Goal: Task Accomplishment & Management: Use online tool/utility

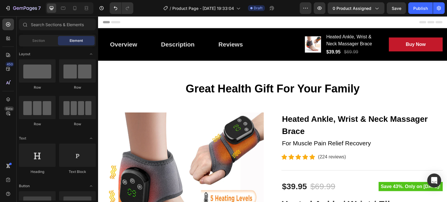
click at [113, 22] on span "Header" at bounding box center [115, 22] width 13 height 6
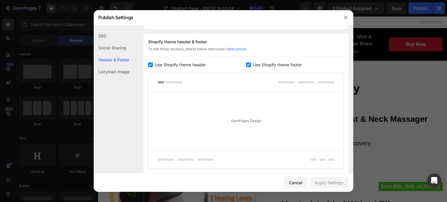
scroll to position [85, 0]
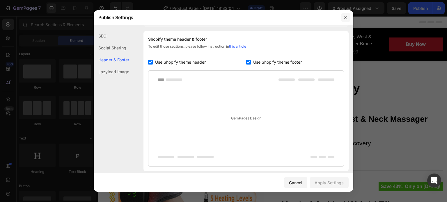
click at [347, 18] on icon "button" at bounding box center [345, 17] width 5 height 5
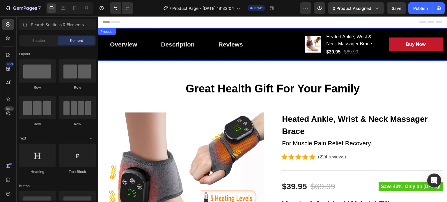
click at [150, 32] on div "Overview Button Description Button Reviews Button Row Product Images Heated Ank…" at bounding box center [272, 44] width 349 height 33
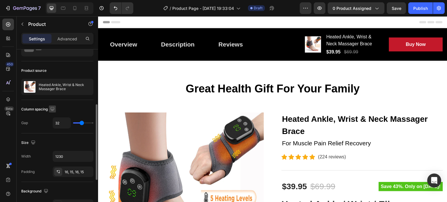
scroll to position [58, 0]
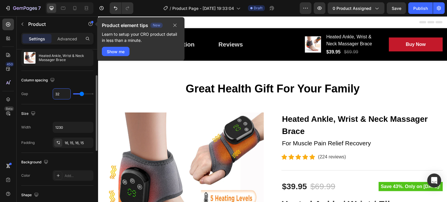
type input "2"
type input "20"
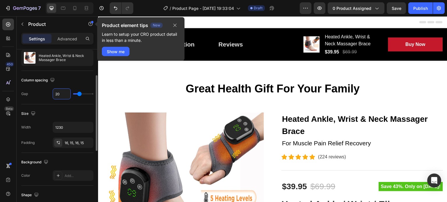
click at [36, 75] on div "Column spacing Gap 20" at bounding box center [57, 87] width 72 height 33
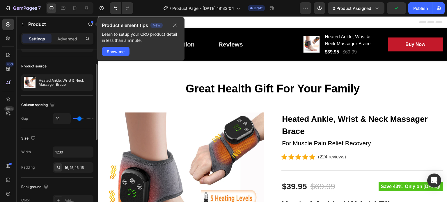
scroll to position [0, 0]
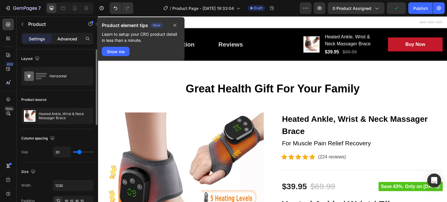
click at [66, 36] on p "Advanced" at bounding box center [67, 39] width 20 height 6
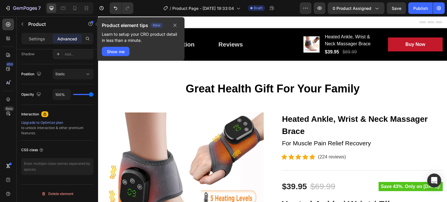
scroll to position [23, 0]
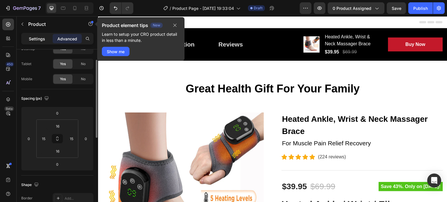
click at [38, 38] on p "Settings" at bounding box center [37, 39] width 16 height 6
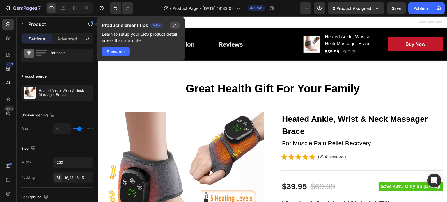
click at [176, 25] on icon "button" at bounding box center [175, 25] width 5 height 5
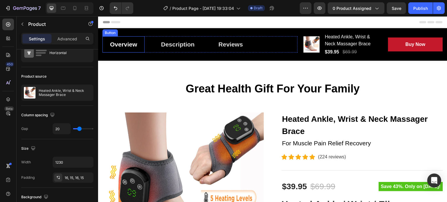
click at [139, 39] on link "Overview" at bounding box center [123, 44] width 42 height 16
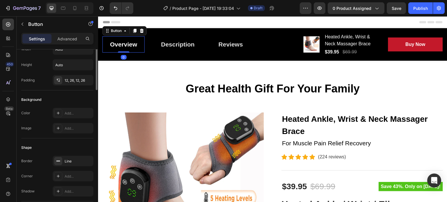
scroll to position [0, 0]
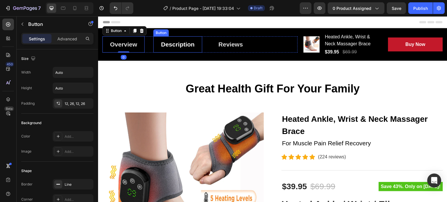
click at [179, 38] on link "Description" at bounding box center [177, 44] width 49 height 16
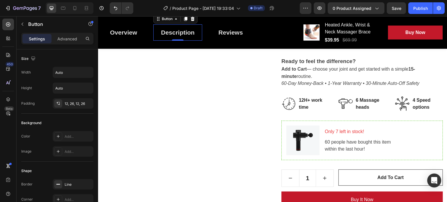
scroll to position [1571, 0]
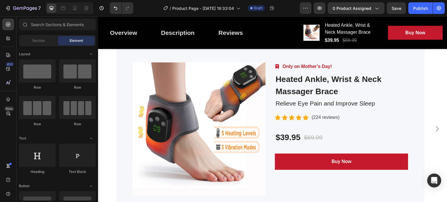
drag, startPoint x: 445, startPoint y: 108, endPoint x: 537, endPoint y: 190, distance: 123.2
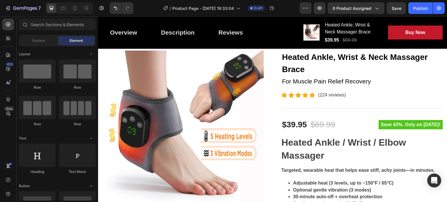
scroll to position [0, 0]
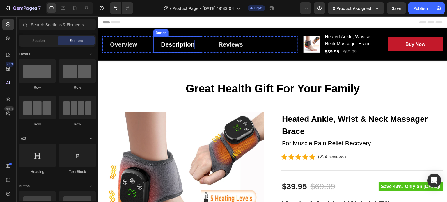
click at [196, 39] on link "Description" at bounding box center [177, 44] width 49 height 16
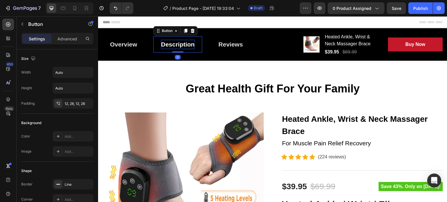
click at [179, 43] on div "Description" at bounding box center [178, 44] width 34 height 9
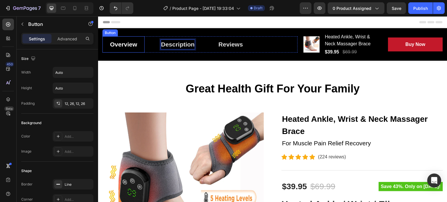
click at [138, 43] on link "Overview" at bounding box center [123, 44] width 42 height 16
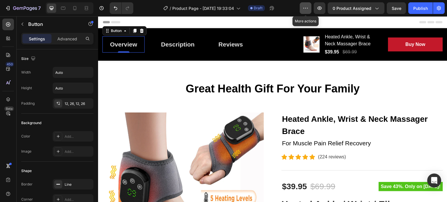
click at [311, 8] on button "button" at bounding box center [306, 8] width 12 height 12
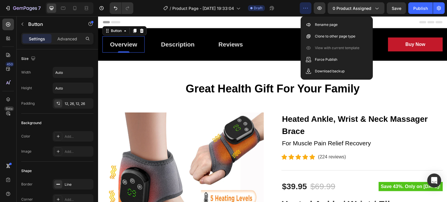
click at [310, 8] on button "button" at bounding box center [306, 8] width 12 height 12
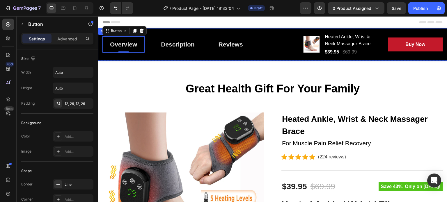
click at [169, 32] on div "Overview Button 0 Description Button Reviews Button Row Product Images Heated A…" at bounding box center [272, 44] width 349 height 33
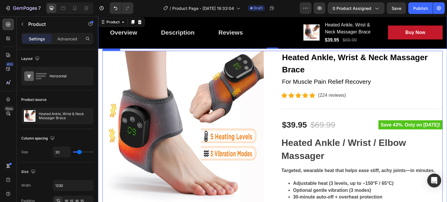
scroll to position [58, 0]
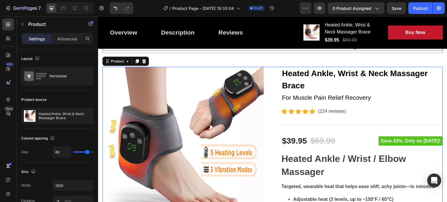
scroll to position [0, 0]
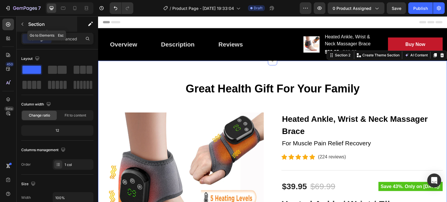
click at [22, 26] on button "button" at bounding box center [22, 23] width 9 height 9
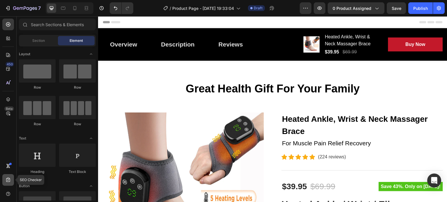
click at [7, 180] on icon at bounding box center [8, 180] width 6 height 6
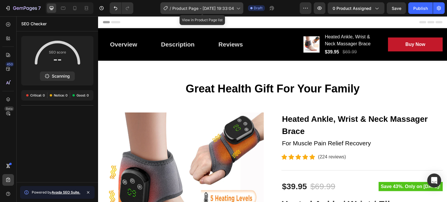
click at [210, 9] on span "Product Page - [DATE] 19:33:04" at bounding box center [203, 8] width 62 height 6
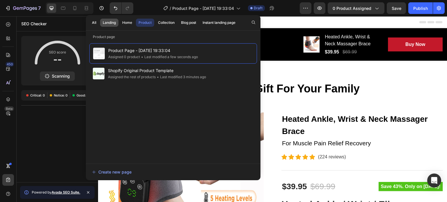
click at [111, 24] on div "Landing" at bounding box center [109, 22] width 13 height 5
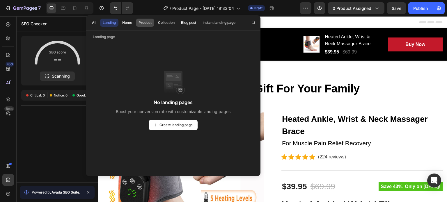
click at [148, 25] on div "Product" at bounding box center [145, 22] width 13 height 5
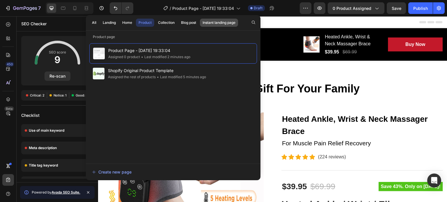
click at [211, 25] on button "Instant landing page" at bounding box center [219, 23] width 38 height 8
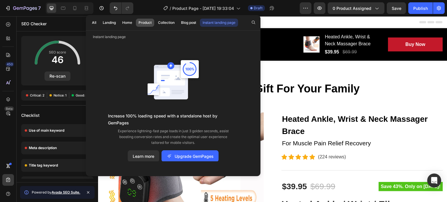
click at [143, 23] on div "Product" at bounding box center [145, 22] width 13 height 5
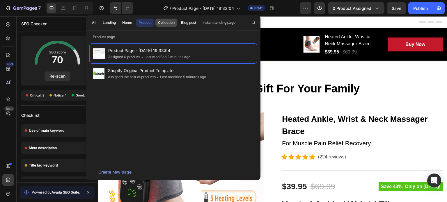
click at [165, 22] on div "Collection" at bounding box center [166, 22] width 17 height 5
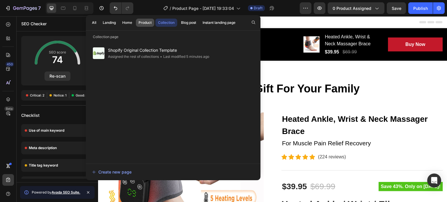
click at [145, 23] on div "Product" at bounding box center [145, 22] width 13 height 5
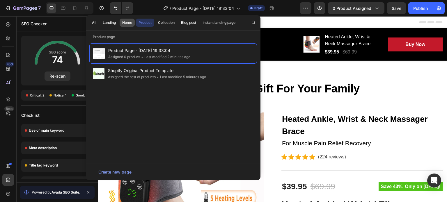
click at [130, 23] on div "Home" at bounding box center [127, 22] width 10 height 5
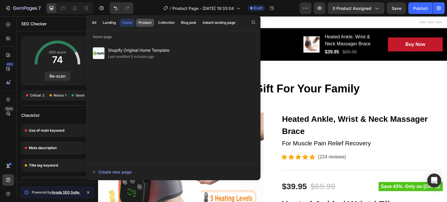
click at [143, 22] on div "Product" at bounding box center [145, 22] width 13 height 5
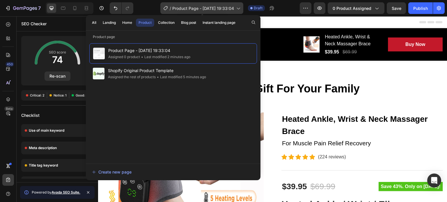
click at [211, 8] on span "Product Page - [DATE] 19:33:04" at bounding box center [203, 8] width 62 height 6
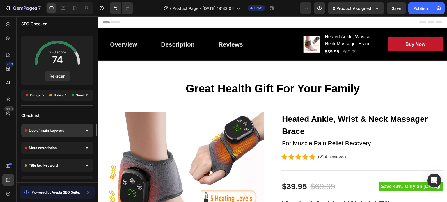
click at [56, 133] on span "Use of main keyword" at bounding box center [46, 131] width 35 height 6
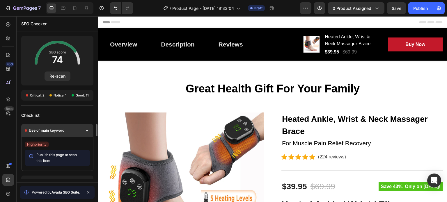
click at [63, 131] on span "Use of main keyword" at bounding box center [46, 131] width 35 height 6
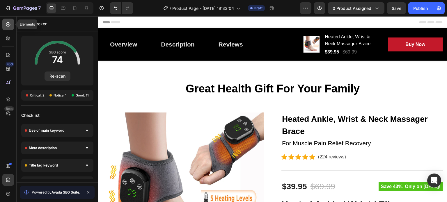
click at [7, 26] on icon at bounding box center [8, 25] width 6 height 6
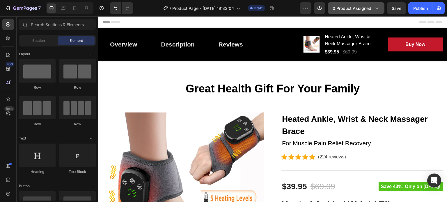
click at [377, 13] on button "0 product assigned" at bounding box center [356, 8] width 57 height 12
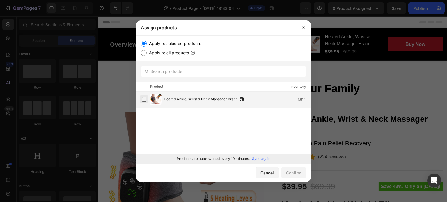
click at [145, 101] on label at bounding box center [144, 99] width 5 height 5
click at [289, 172] on div "Confirm" at bounding box center [293, 173] width 15 height 6
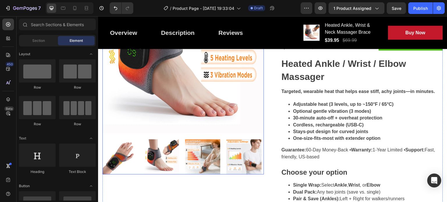
scroll to position [116, 0]
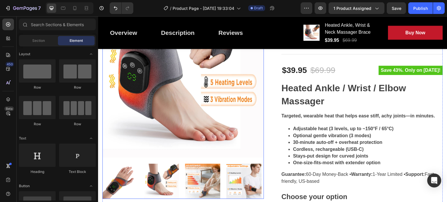
click at [246, 102] on img at bounding box center [182, 76] width 161 height 161
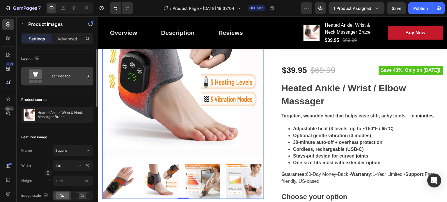
click at [65, 76] on div "Featured top" at bounding box center [66, 76] width 35 height 13
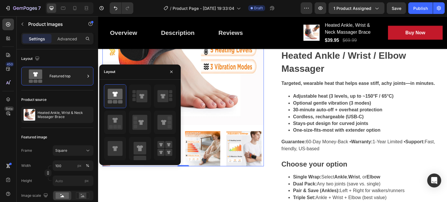
scroll to position [175, 0]
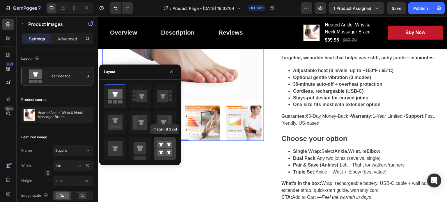
click at [156, 142] on div at bounding box center [165, 148] width 22 height 23
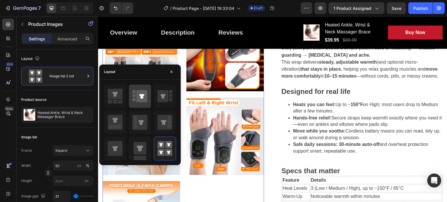
scroll to position [320, 0]
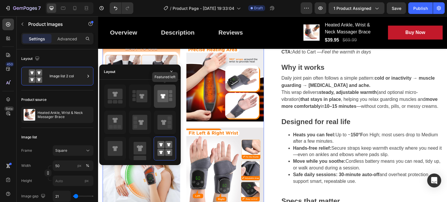
click at [158, 97] on icon at bounding box center [162, 96] width 11 height 12
type input "100"
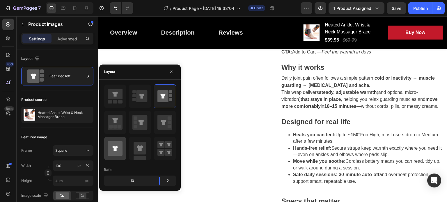
scroll to position [291, 0]
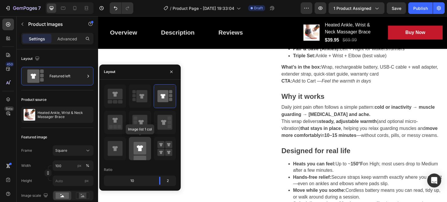
click at [136, 152] on rect at bounding box center [140, 148] width 13 height 13
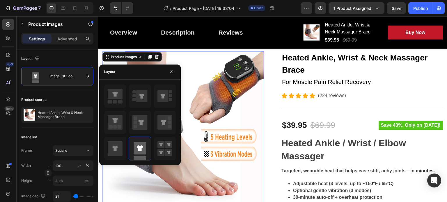
scroll to position [58, 0]
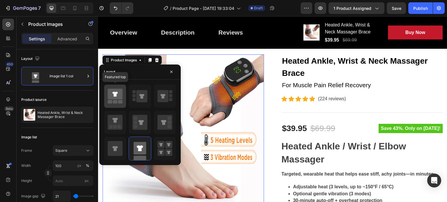
click at [120, 96] on icon at bounding box center [115, 94] width 15 height 11
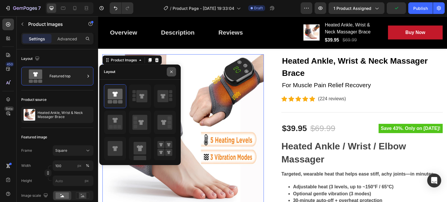
click at [171, 71] on icon "button" at bounding box center [171, 72] width 5 height 5
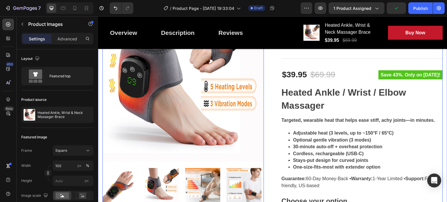
scroll to position [145, 0]
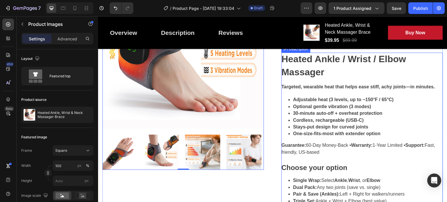
click at [308, 77] on h1 "Heated Ankle / Wrist / Elbow Massager" at bounding box center [343, 66] width 125 height 24
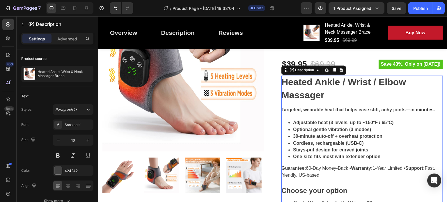
scroll to position [116, 0]
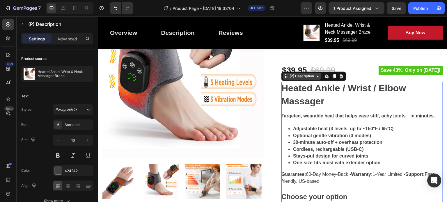
click at [315, 77] on icon at bounding box center [317, 76] width 5 height 5
click at [315, 78] on icon at bounding box center [317, 76] width 5 height 5
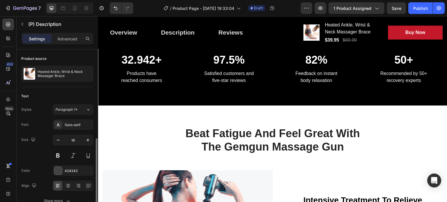
scroll to position [1600, 0]
